Goal: Check status: Check status

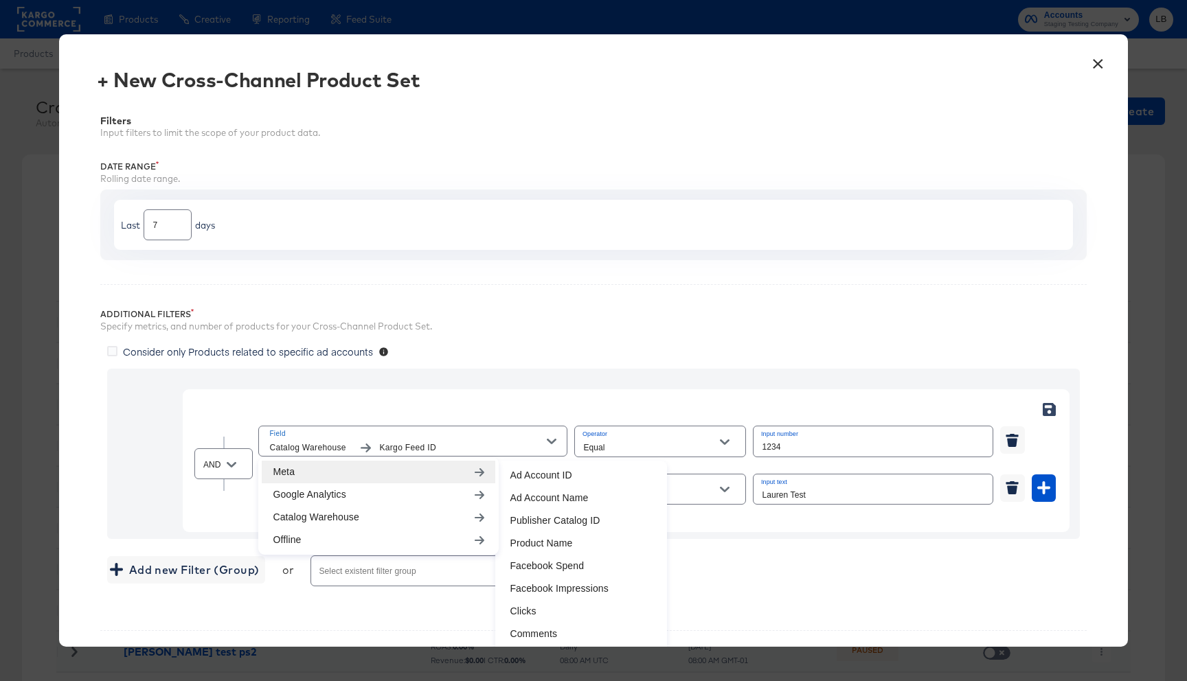
scroll to position [484, 0]
